Goal: Transaction & Acquisition: Purchase product/service

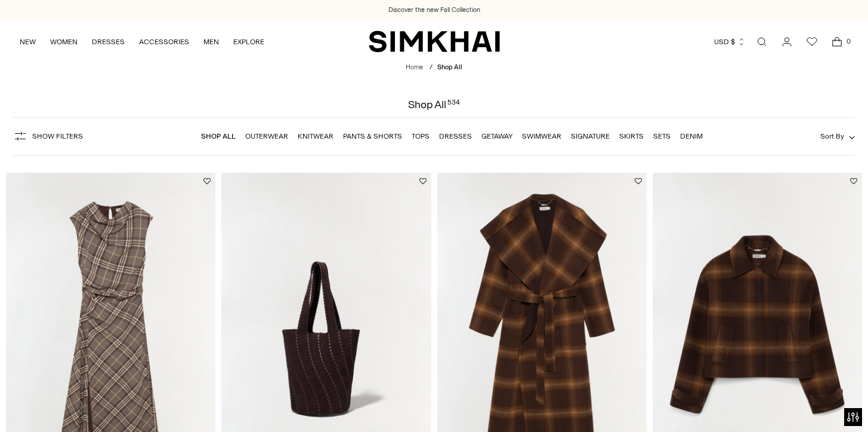
click at [460, 137] on link "Dresses" at bounding box center [455, 136] width 33 height 8
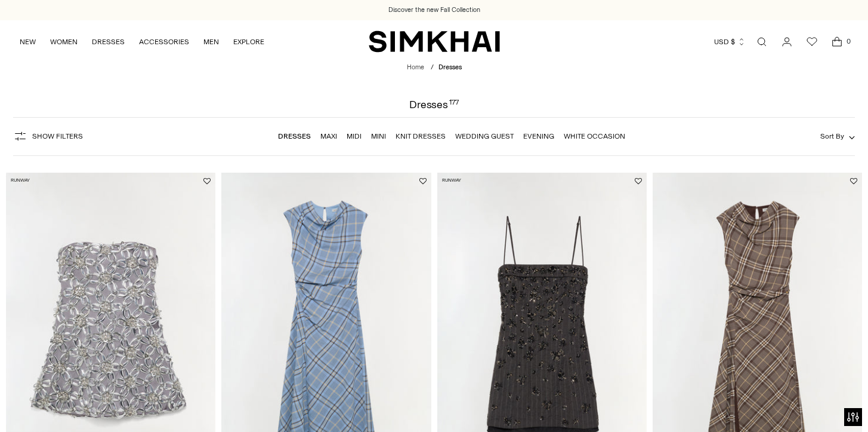
click at [841, 136] on span "Sort By" at bounding box center [833, 136] width 24 height 8
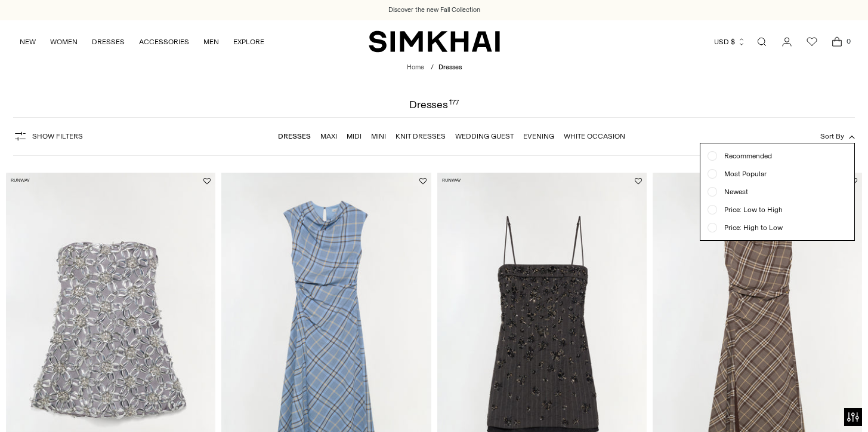
click at [713, 193] on div at bounding box center [712, 191] width 5 height 5
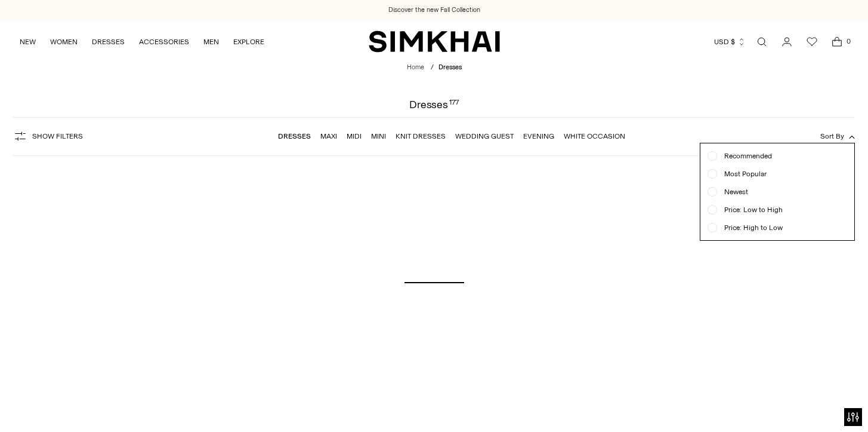
click at [710, 76] on div at bounding box center [434, 216] width 868 height 432
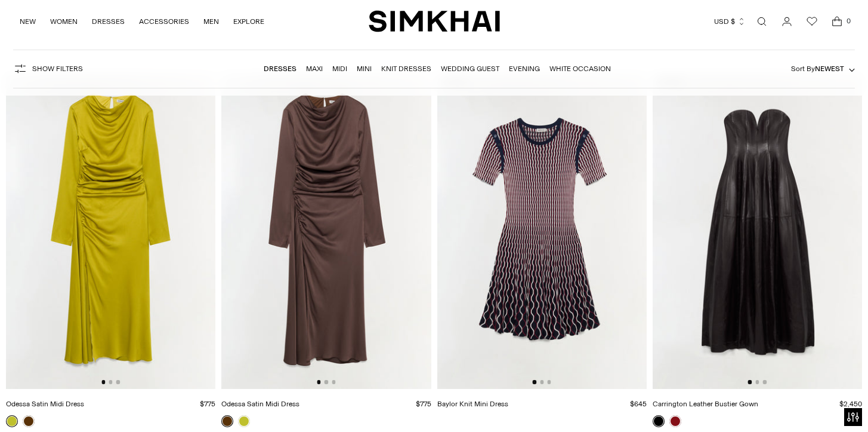
scroll to position [99, 0]
click at [341, 212] on img at bounding box center [325, 230] width 209 height 315
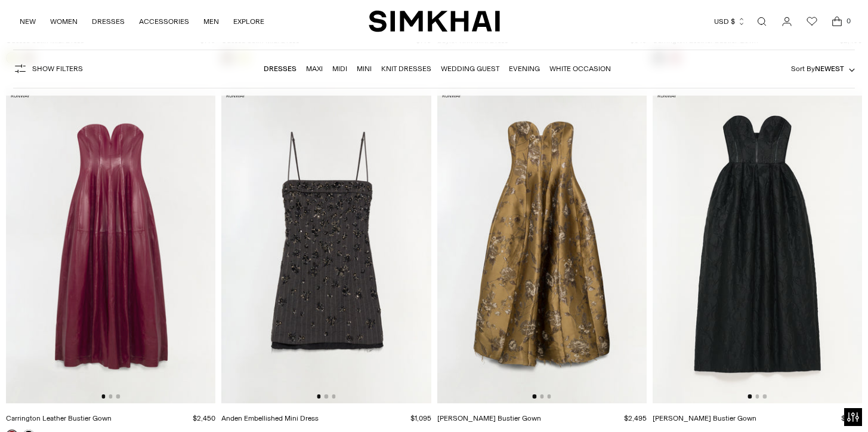
scroll to position [470, 0]
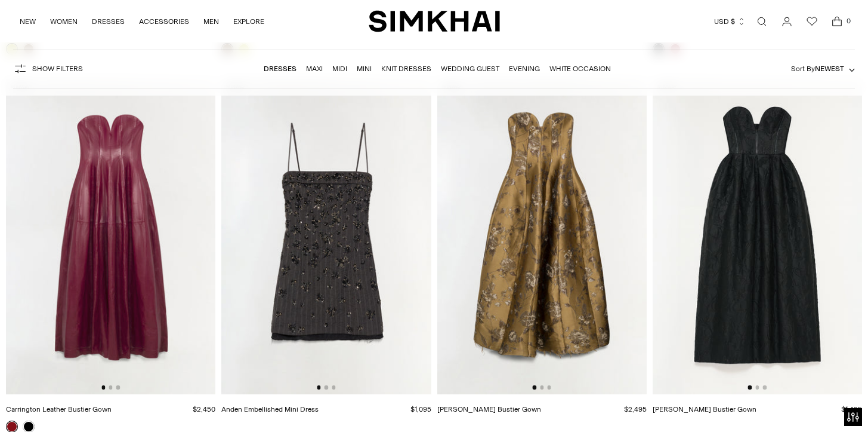
click at [588, 274] on img at bounding box center [541, 236] width 209 height 315
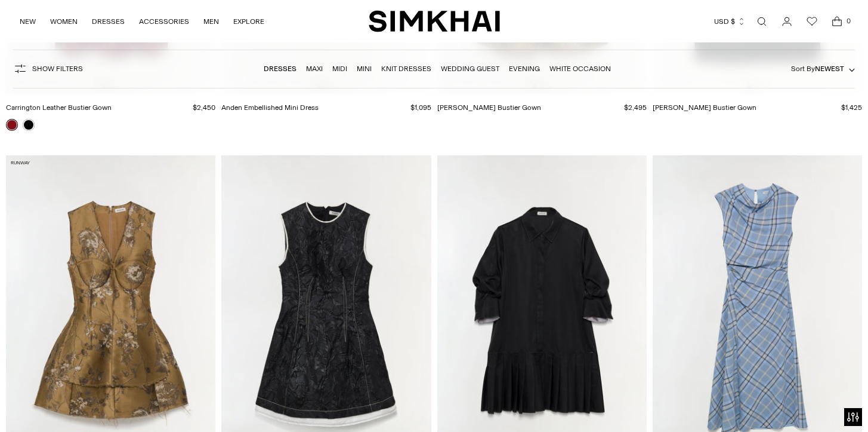
scroll to position [845, 0]
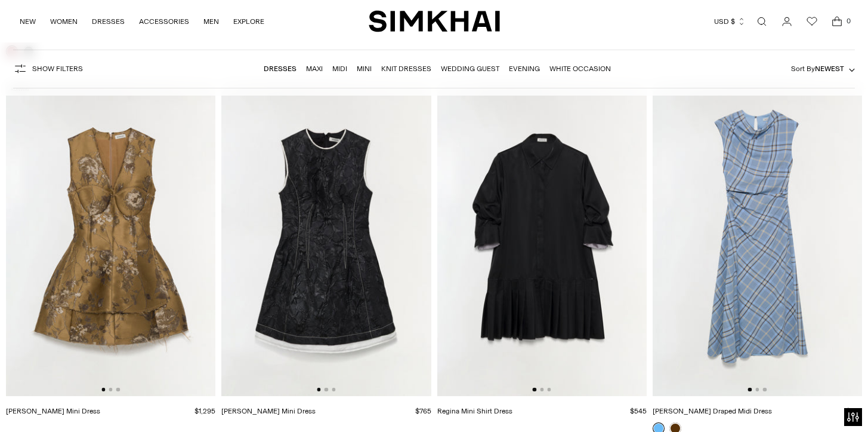
click at [153, 223] on img at bounding box center [110, 239] width 209 height 315
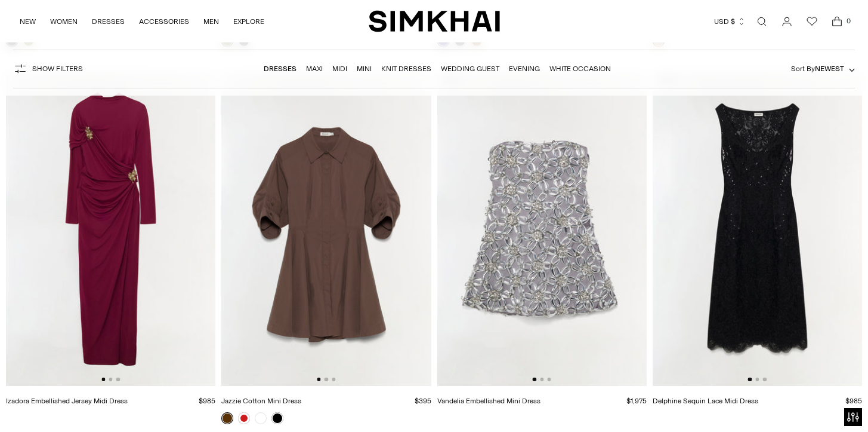
scroll to position [3867, 0]
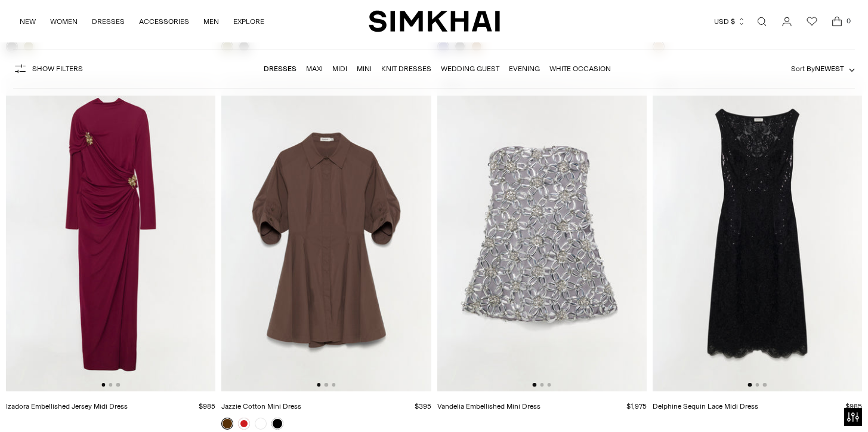
click at [164, 236] on img at bounding box center [110, 234] width 209 height 315
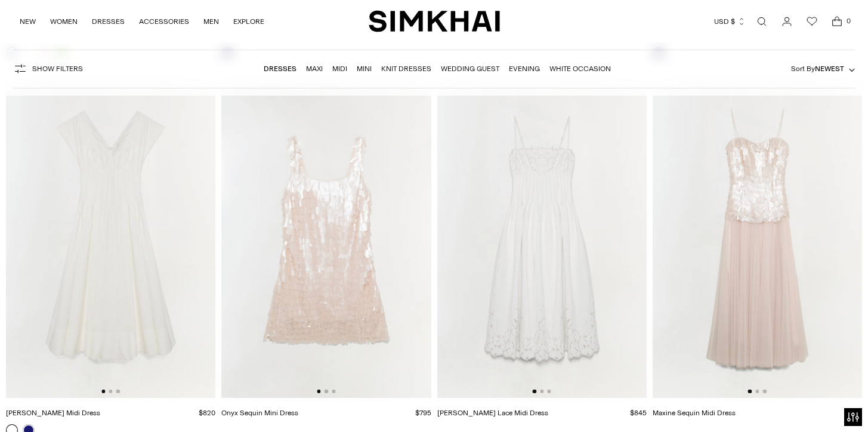
scroll to position [4611, 0]
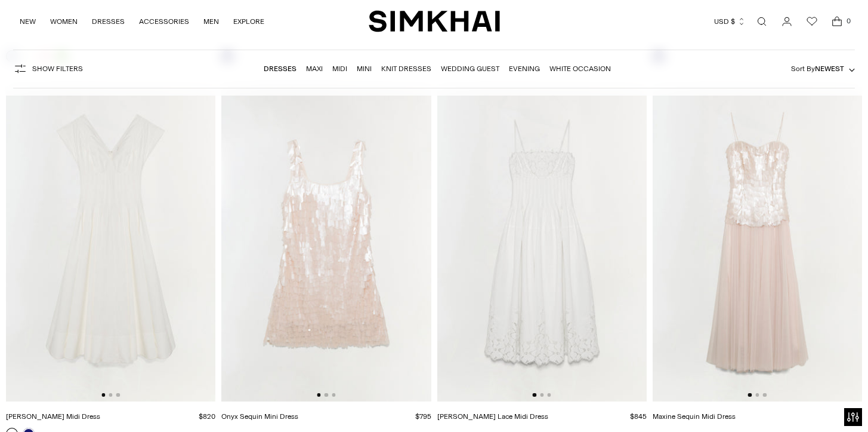
click at [354, 292] on img at bounding box center [325, 244] width 209 height 315
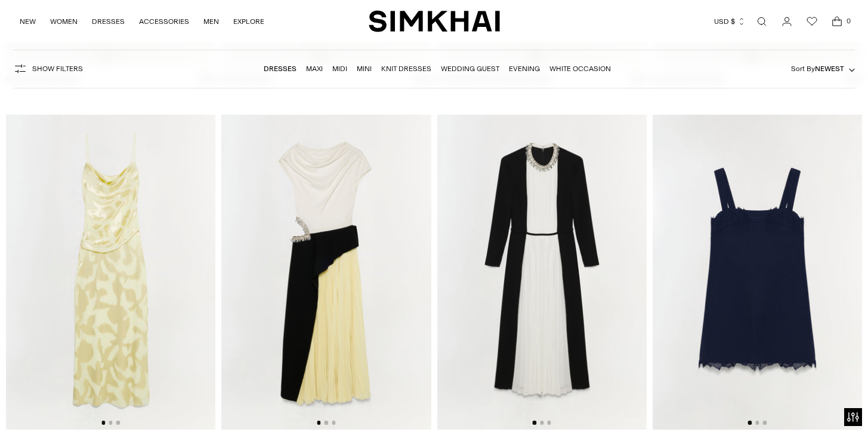
scroll to position [6459, 0]
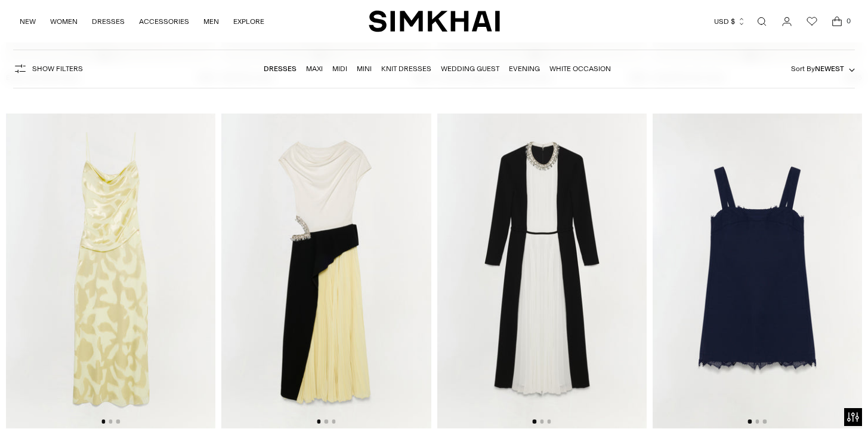
click at [119, 255] on img at bounding box center [110, 270] width 209 height 315
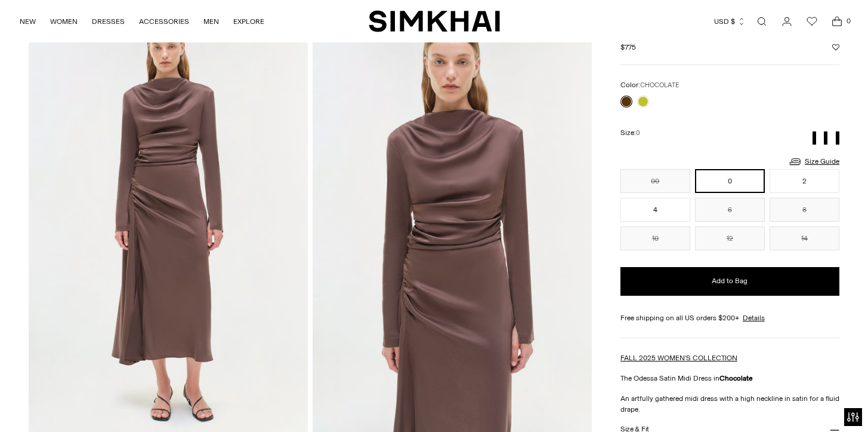
scroll to position [71, 0]
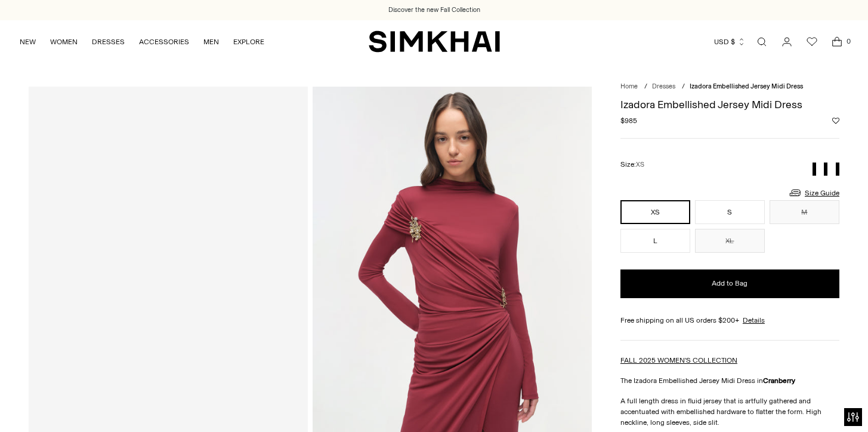
scroll to position [52, 0]
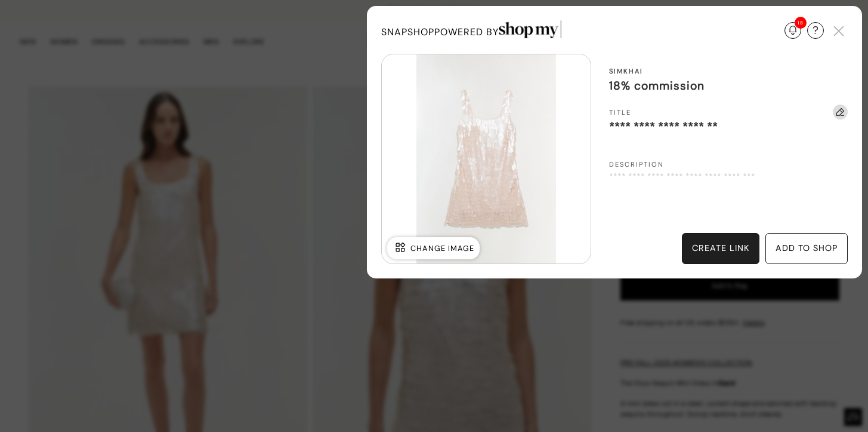
click at [462, 247] on span "change image" at bounding box center [443, 247] width 64 height 11
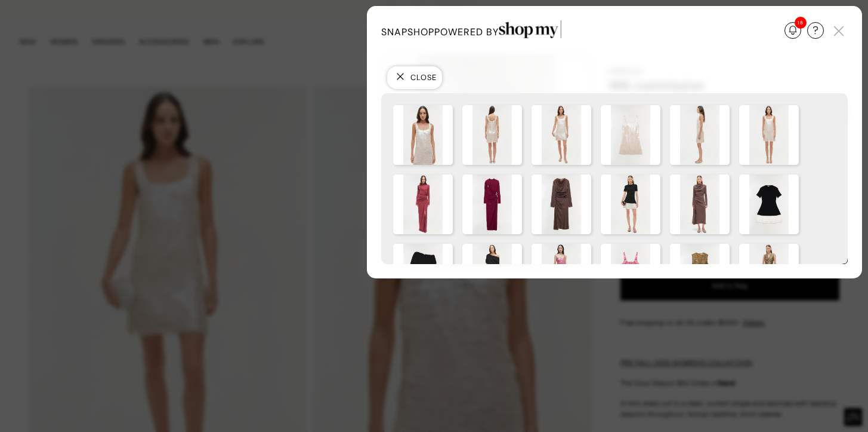
click at [565, 129] on img at bounding box center [562, 135] width 60 height 60
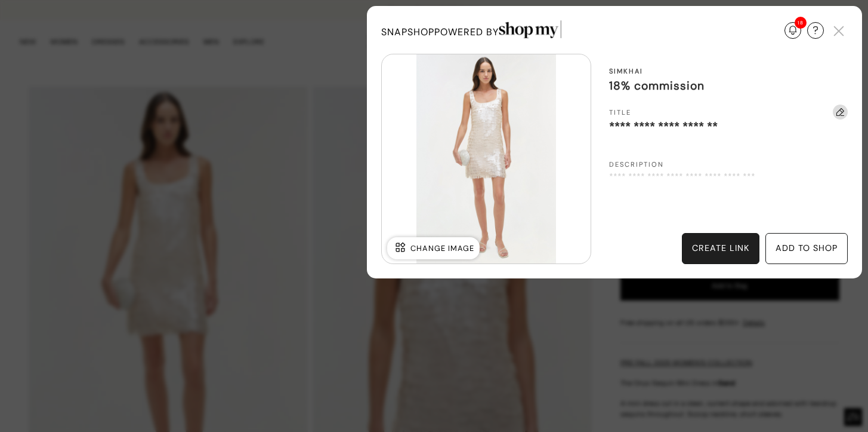
click at [810, 247] on div "add to shop" at bounding box center [807, 248] width 62 height 13
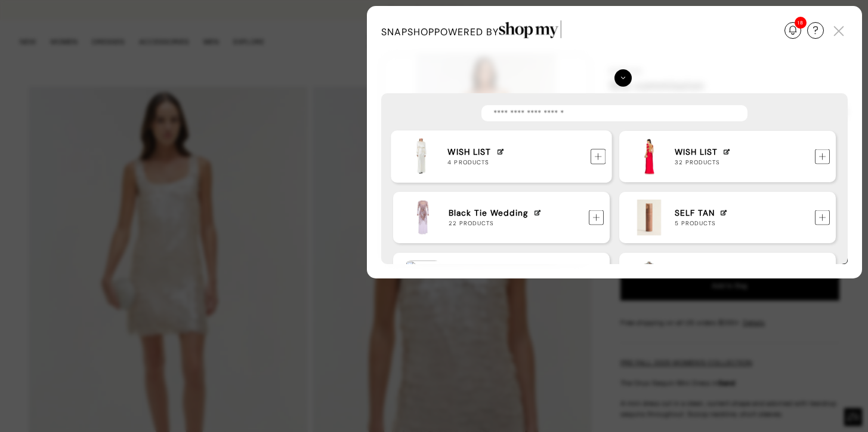
click at [597, 153] on img at bounding box center [599, 157] width 16 height 16
click at [34, 98] on div "Update Required We've detected that you are using an old version of SnapShop. I…" at bounding box center [434, 216] width 868 height 432
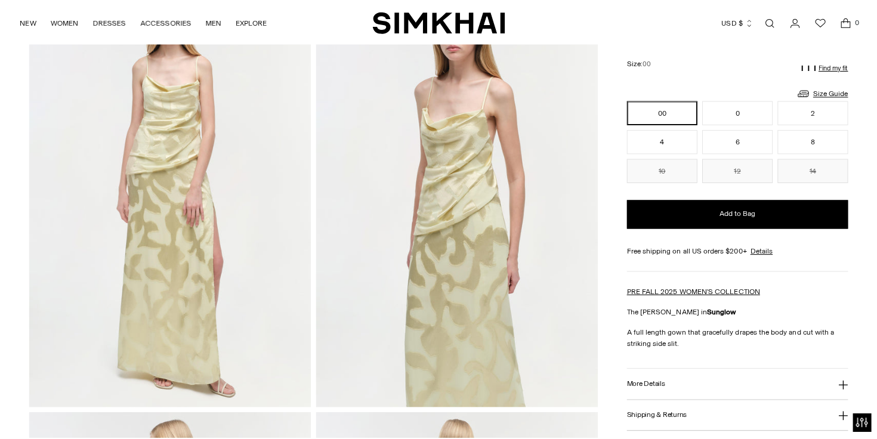
scroll to position [106, 0]
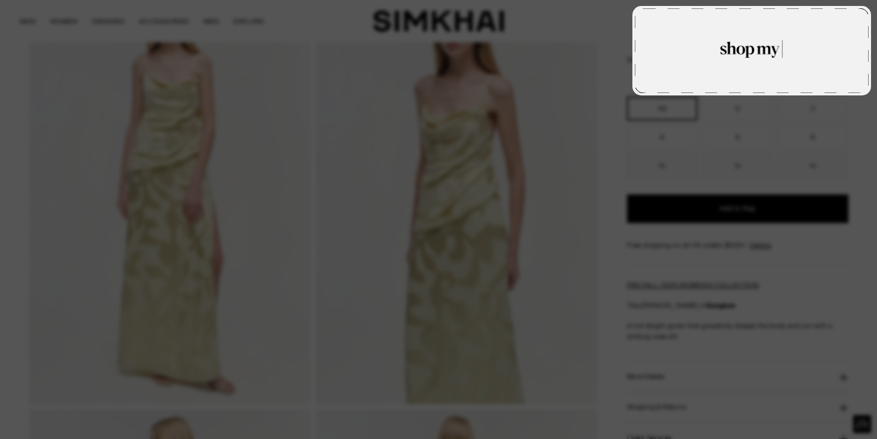
type textarea "**********"
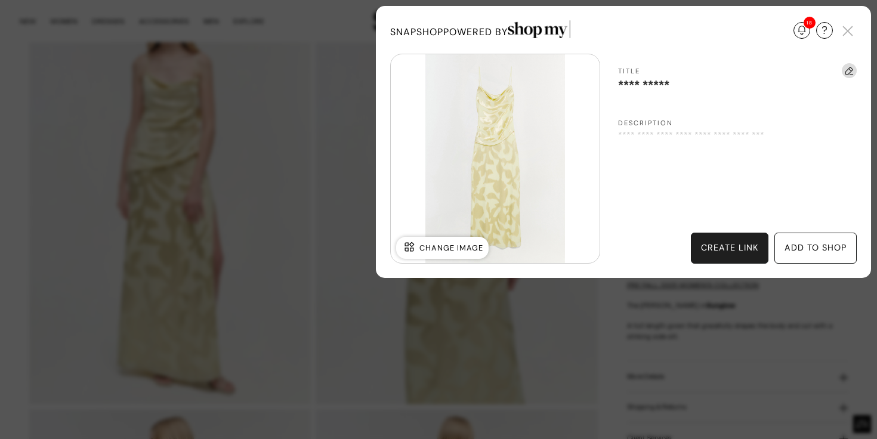
click at [466, 252] on span "change image" at bounding box center [452, 247] width 64 height 11
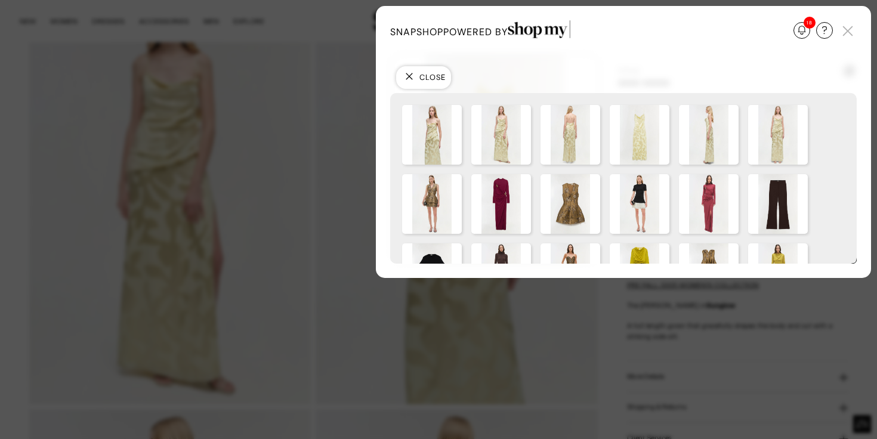
click at [511, 145] on img at bounding box center [502, 135] width 60 height 60
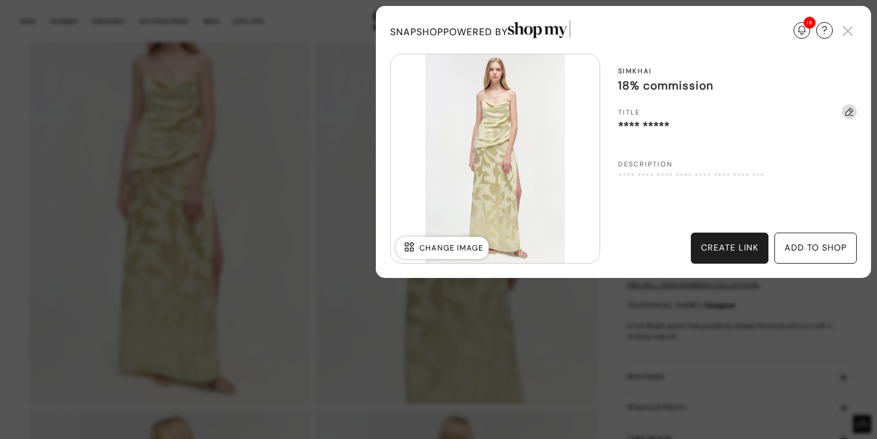
click at [809, 242] on div "add to shop" at bounding box center [816, 248] width 62 height 13
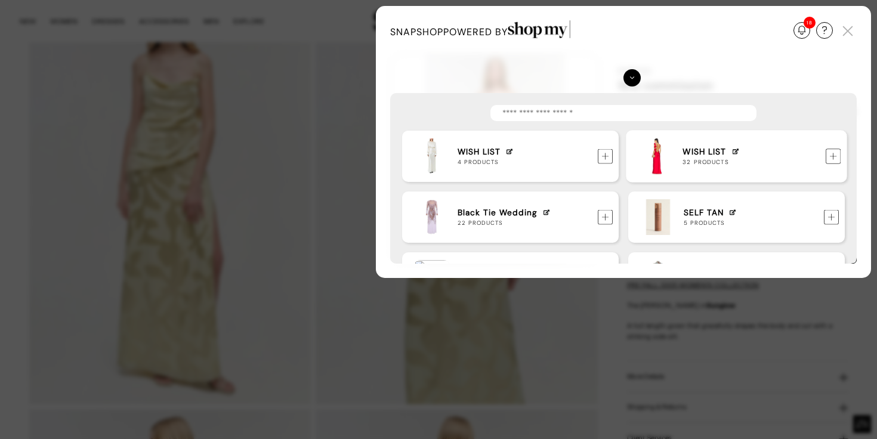
click at [840, 156] on img at bounding box center [834, 157] width 16 height 16
click at [294, 52] on div "Update Required We've detected that you are using an old version of SnapShop. I…" at bounding box center [438, 219] width 877 height 439
